Goal: Check status: Check status

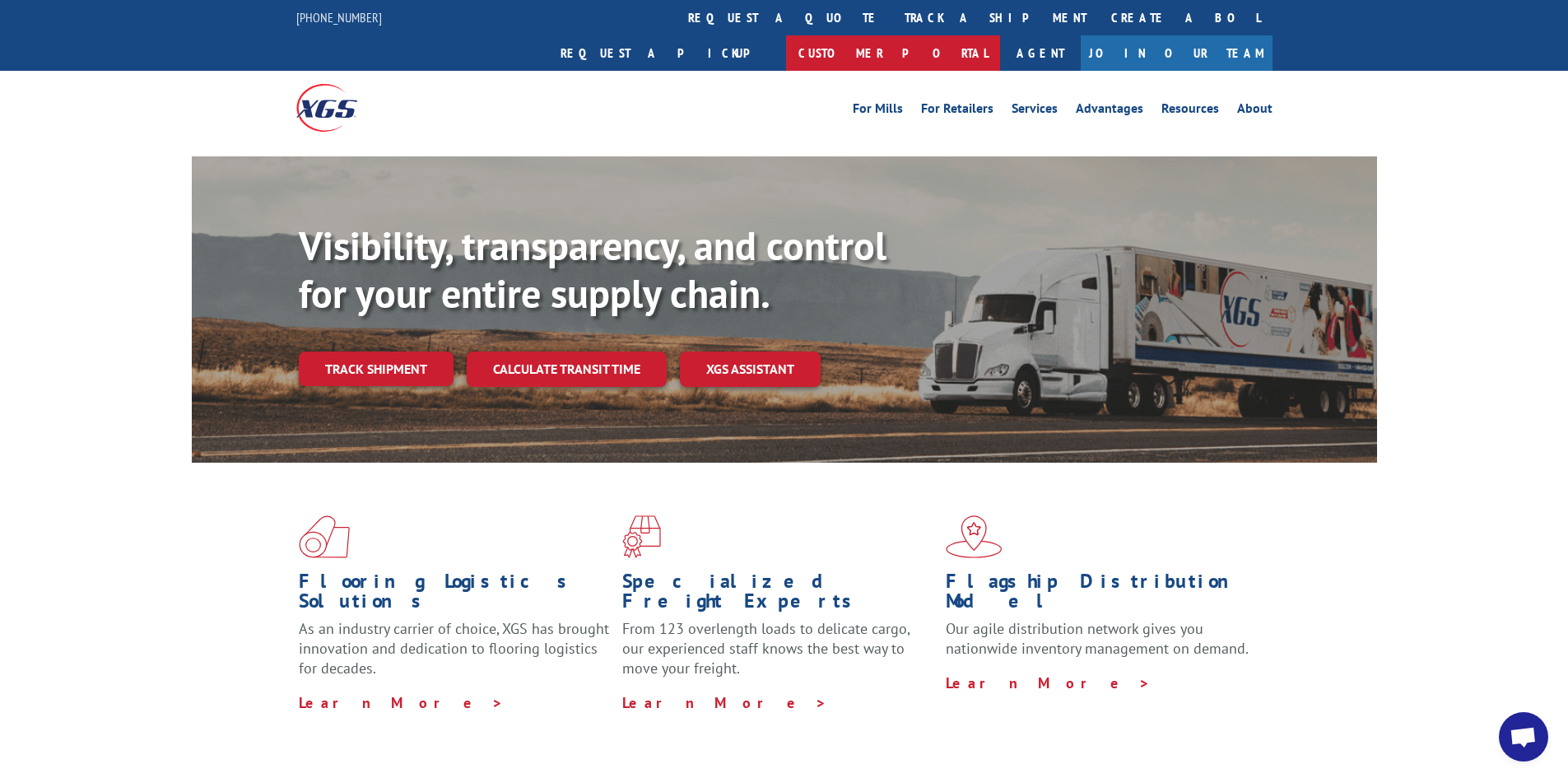
click at [1000, 35] on link "Customer Portal" at bounding box center [892, 53] width 214 height 35
click at [1298, 616] on div "Flooring Logistics Solutions As an industry carrier of choice, XGS has brought …" at bounding box center [784, 614] width 1185 height 302
click at [665, 71] on div "For [PERSON_NAME] For Retailers Services Advantages Resources About For [PERSON…" at bounding box center [784, 107] width 976 height 73
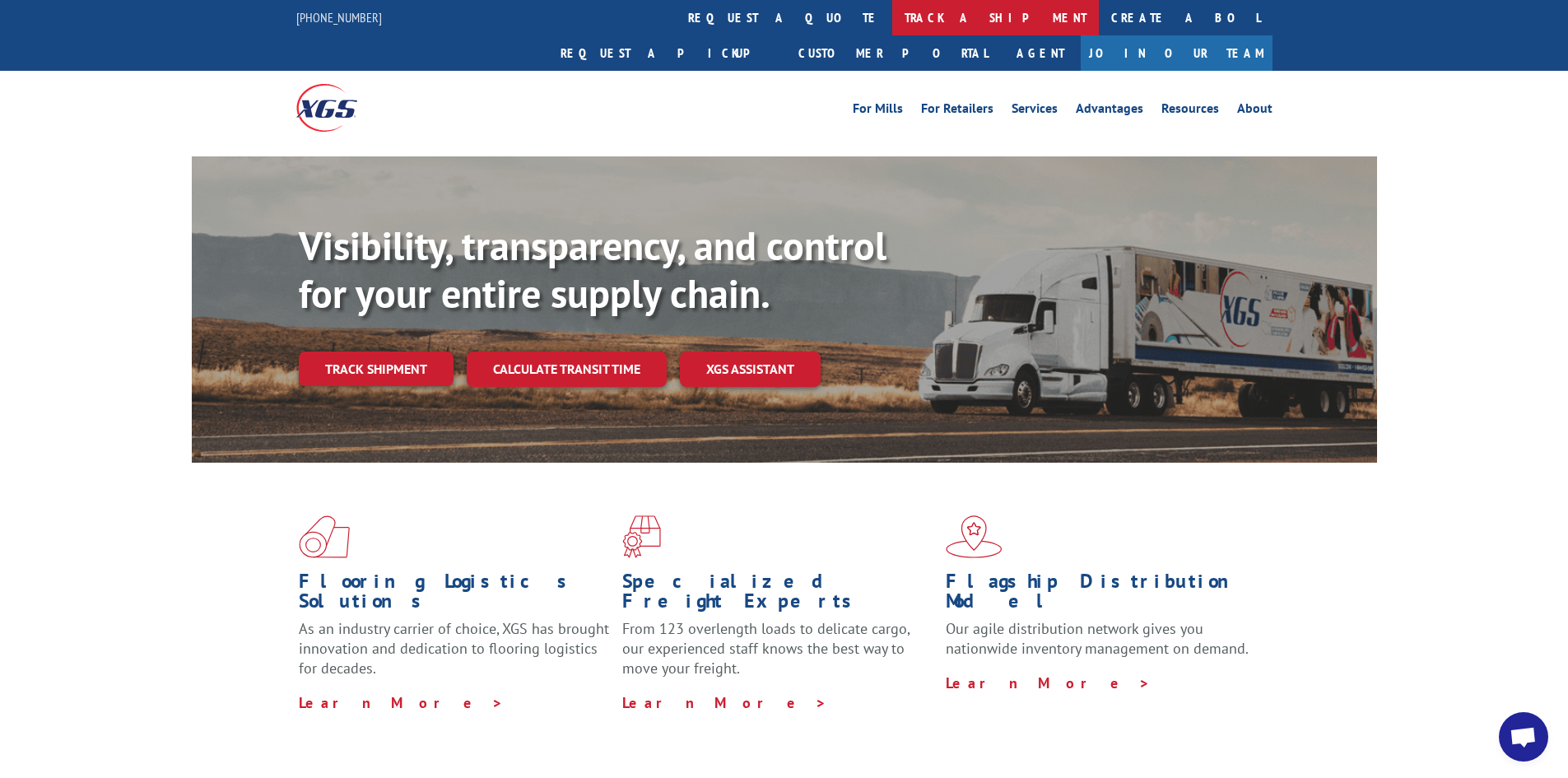
click at [892, 17] on link "track a shipment" at bounding box center [996, 17] width 206 height 35
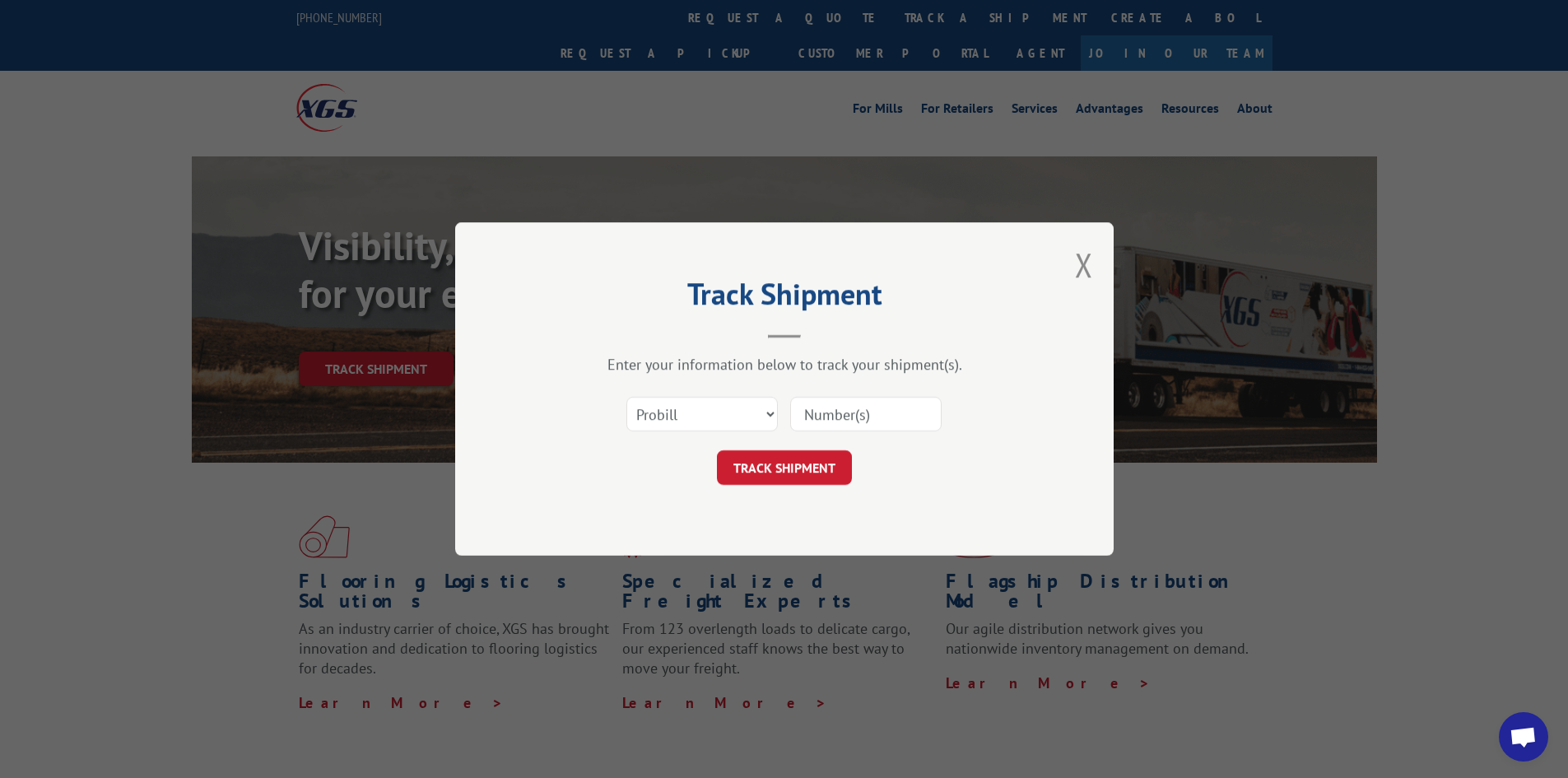
click at [844, 410] on input at bounding box center [866, 414] width 152 height 35
paste input "16955615"
type input "16955615"
click at [792, 485] on button "TRACK SHIPMENT" at bounding box center [784, 468] width 135 height 35
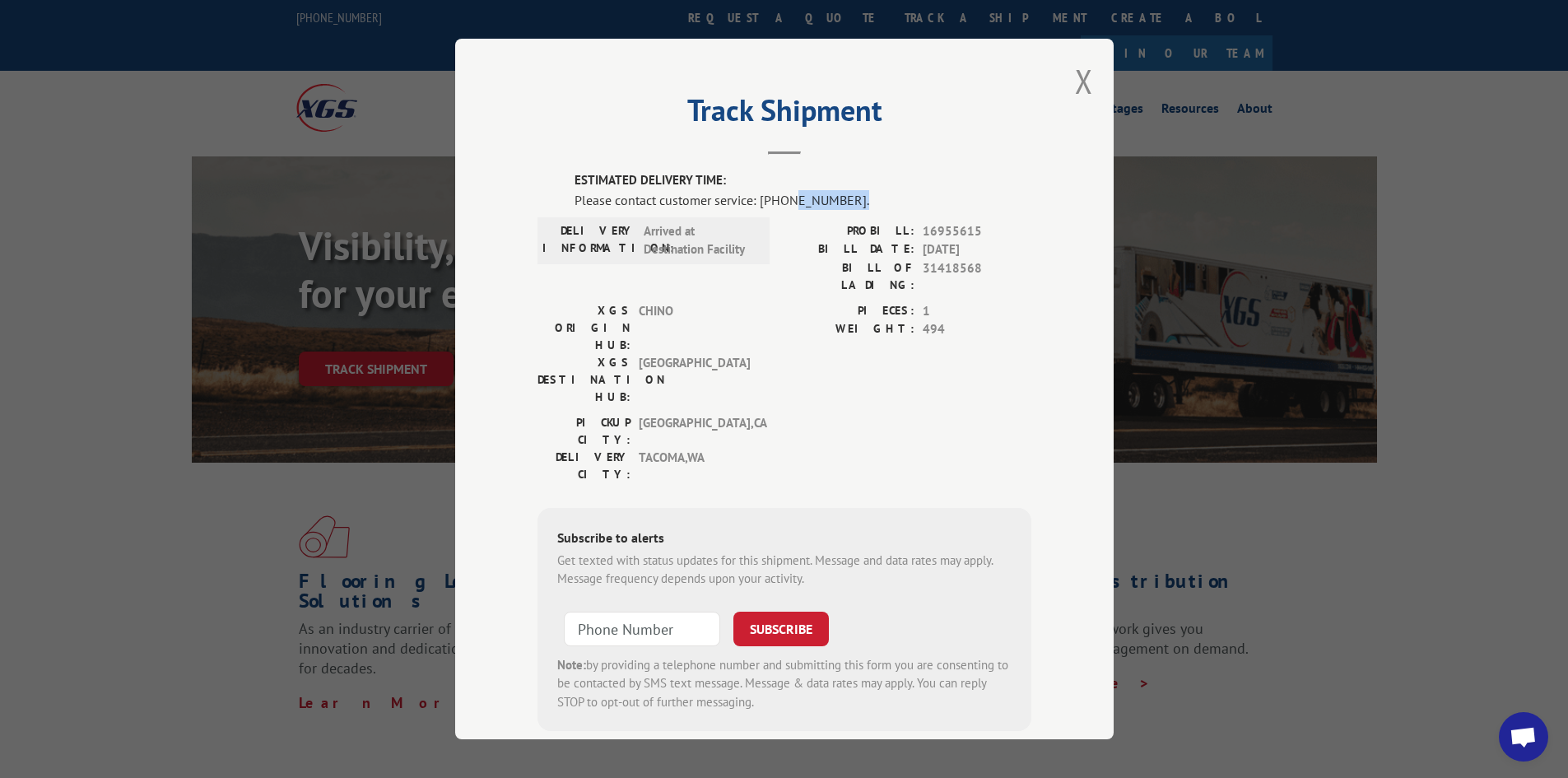
drag, startPoint x: 844, startPoint y: 199, endPoint x: 779, endPoint y: 196, distance: 65.1
click at [781, 196] on div "Please contact customer service: [PHONE_NUMBER]." at bounding box center [803, 200] width 457 height 20
drag, startPoint x: 751, startPoint y: 204, endPoint x: 840, endPoint y: 202, distance: 89.0
click at [840, 204] on div "Please contact customer service: [PHONE_NUMBER]." at bounding box center [803, 200] width 457 height 20
copy div "[PHONE_NUMBER]"
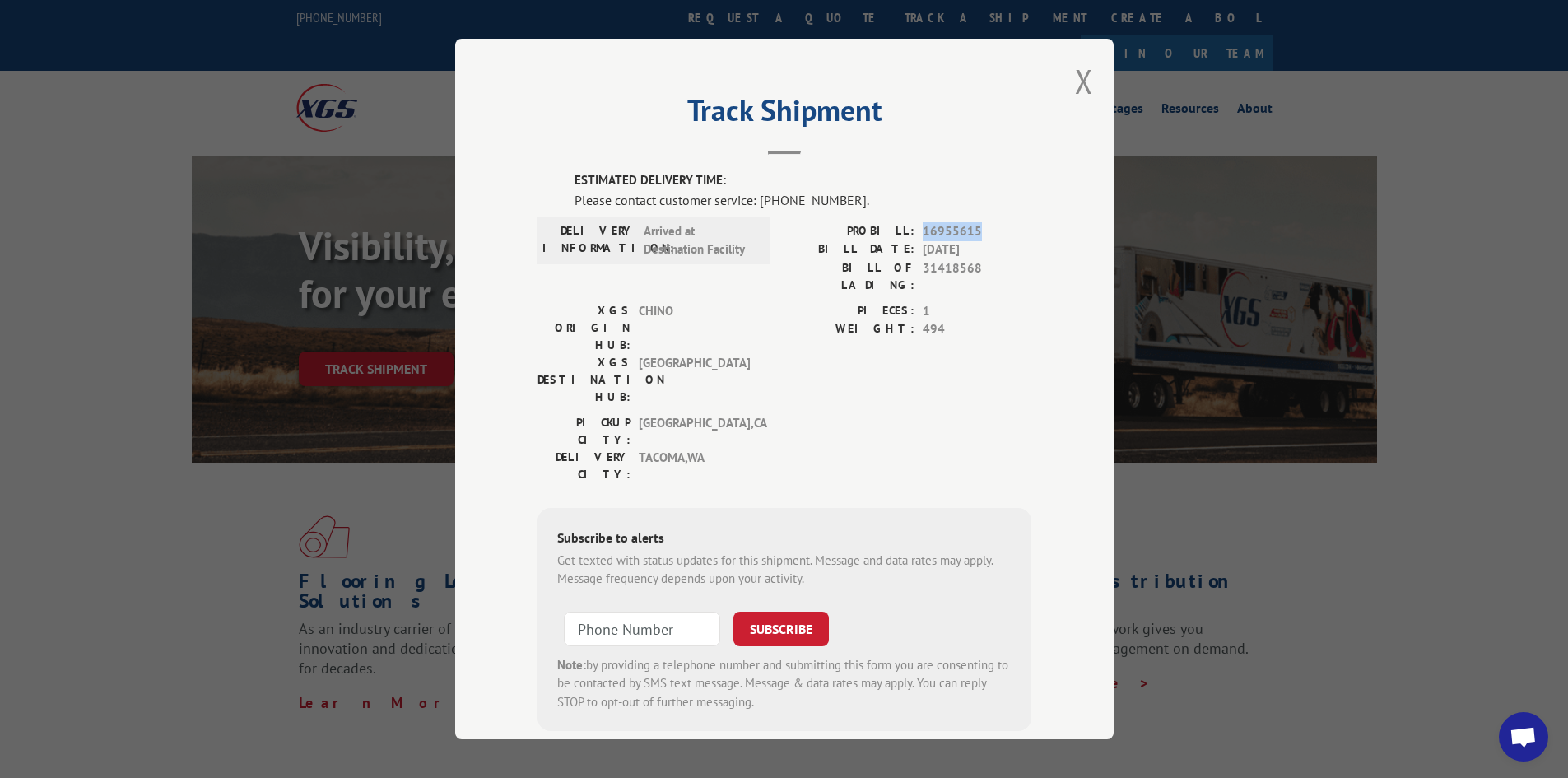
drag, startPoint x: 935, startPoint y: 225, endPoint x: 916, endPoint y: 225, distance: 19.0
click at [916, 225] on div "PROBILL: 16955615" at bounding box center [907, 231] width 247 height 19
click at [864, 414] on div "[GEOGRAPHIC_DATA]: [GEOGRAPHIC_DATA] , [GEOGRAPHIC_DATA] DELIVERY CITY: [GEOGRA…" at bounding box center [784, 453] width 494 height 78
drag, startPoint x: 1072, startPoint y: 78, endPoint x: 1014, endPoint y: 70, distance: 58.5
click at [1016, 71] on div "Track Shipment ESTIMATED DELIVERY TIME: Please contact customer service: [PHONE…" at bounding box center [784, 389] width 658 height 700
